Goal: Task Accomplishment & Management: Manage account settings

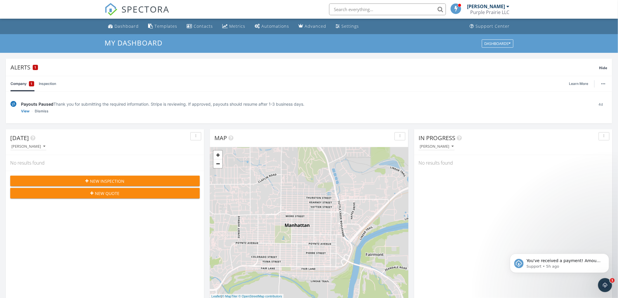
scroll to position [542, 628]
click at [542, 264] on p "Support • 5h ago" at bounding box center [563, 266] width 75 height 5
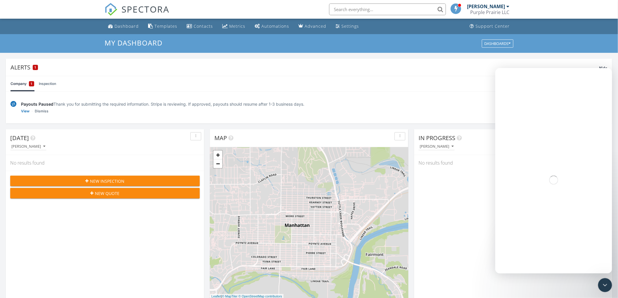
scroll to position [0, 0]
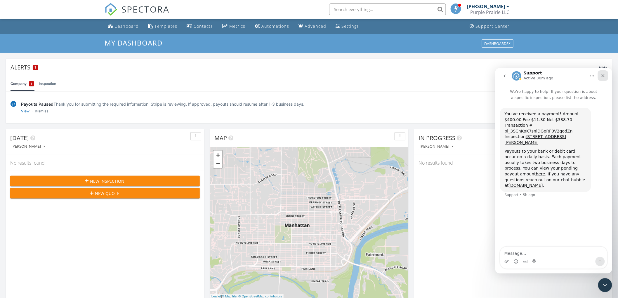
click at [606, 74] on div "Close" at bounding box center [602, 75] width 11 height 11
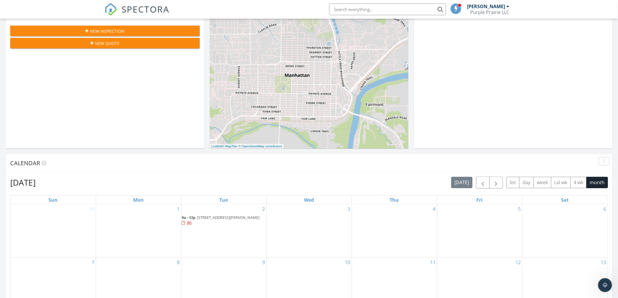
scroll to position [162, 0]
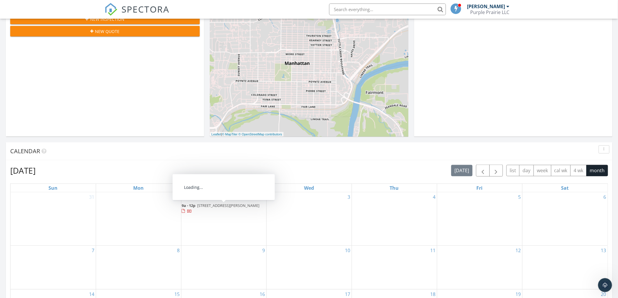
click at [209, 206] on span "13495 Wildridge Dr, Wamego 66547" at bounding box center [228, 205] width 62 height 5
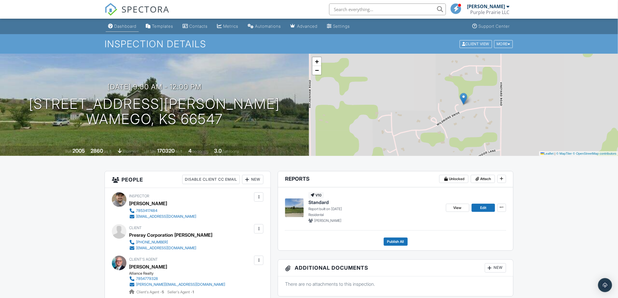
click at [121, 29] on link "Dashboard" at bounding box center [122, 26] width 33 height 11
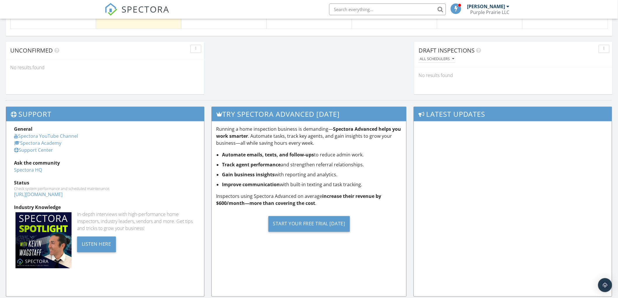
scroll to position [571, 0]
